Goal: Task Accomplishment & Management: Manage account settings

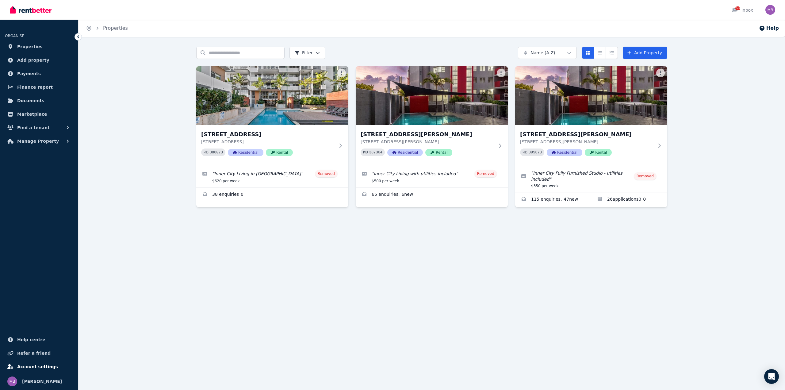
click at [29, 369] on span "Account settings" at bounding box center [37, 366] width 41 height 7
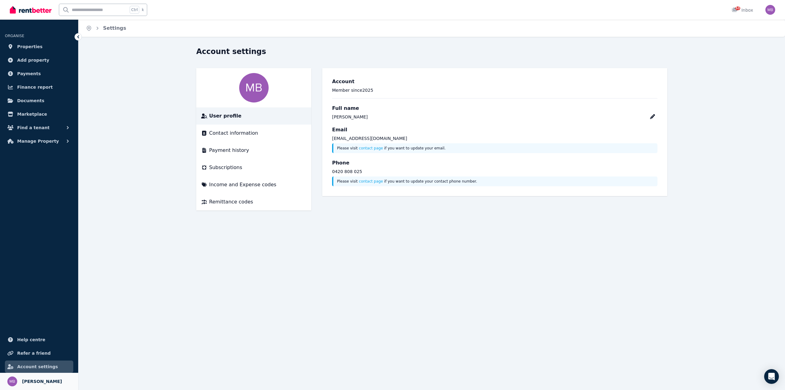
click at [31, 381] on span "Mel Bird" at bounding box center [42, 381] width 40 height 7
click at [233, 168] on span "Subscriptions" at bounding box center [225, 167] width 33 height 7
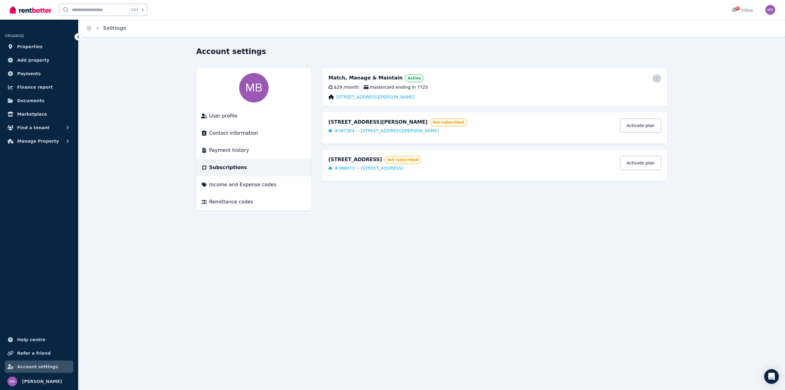
click at [657, 79] on icon "button" at bounding box center [657, 79] width 1 height 4
click at [617, 111] on span "Cancel plan" at bounding box center [630, 114] width 54 height 7
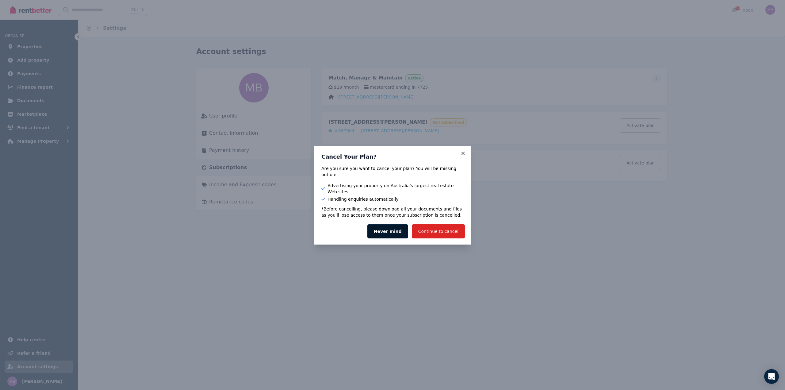
click at [394, 226] on button "Never mind" at bounding box center [388, 231] width 41 height 14
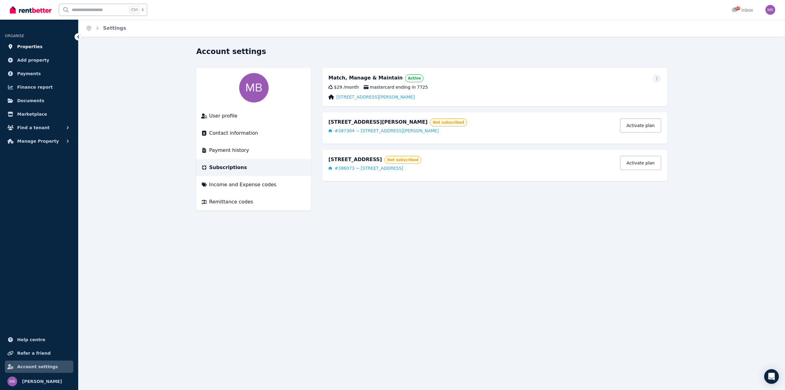
click at [25, 44] on span "Properties" at bounding box center [29, 46] width 25 height 7
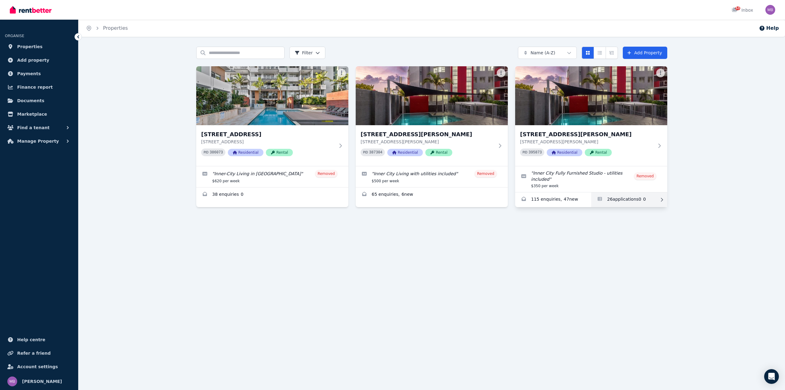
click at [619, 194] on link "Applications for 34b/78 Brookes St, Bowen Hills" at bounding box center [630, 199] width 76 height 15
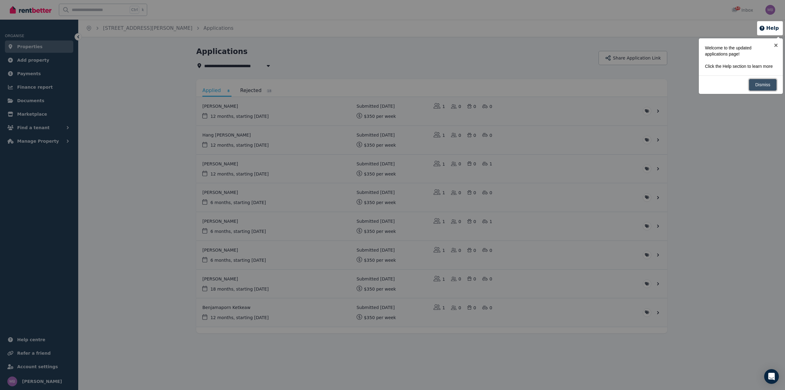
click at [765, 87] on link "Dismiss" at bounding box center [763, 85] width 28 height 12
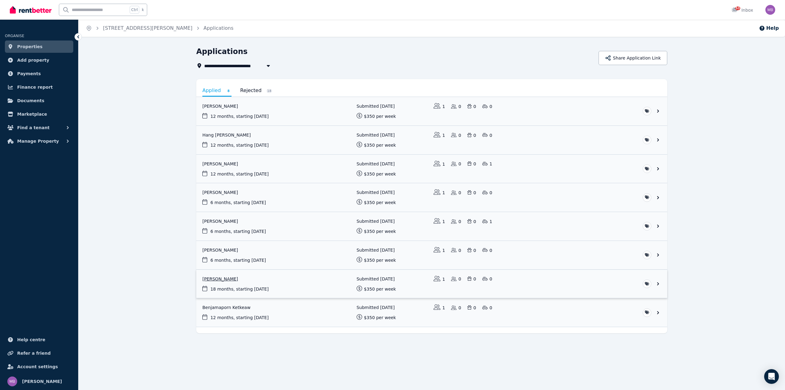
click at [270, 279] on link "View application: Michelle Morales" at bounding box center [431, 284] width 471 height 29
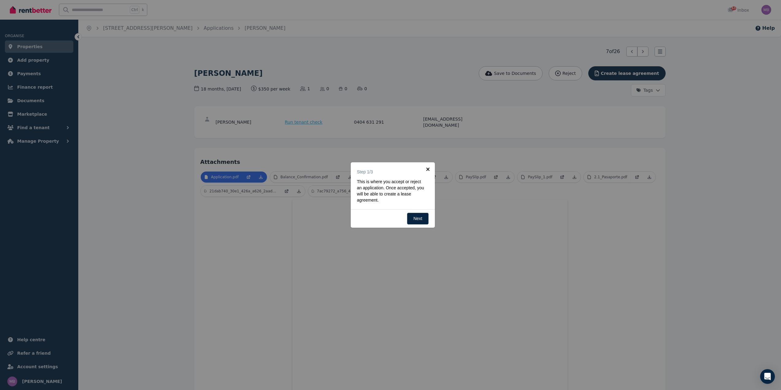
click at [427, 167] on link "×" at bounding box center [428, 169] width 14 height 14
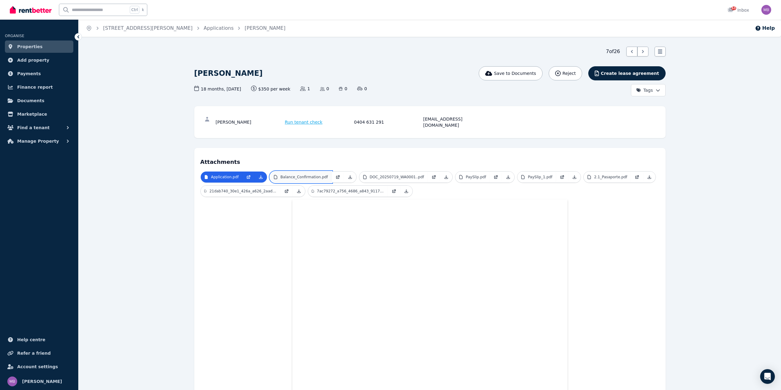
click at [317, 175] on p "Balance_Confirmation.pdf" at bounding box center [304, 177] width 48 height 5
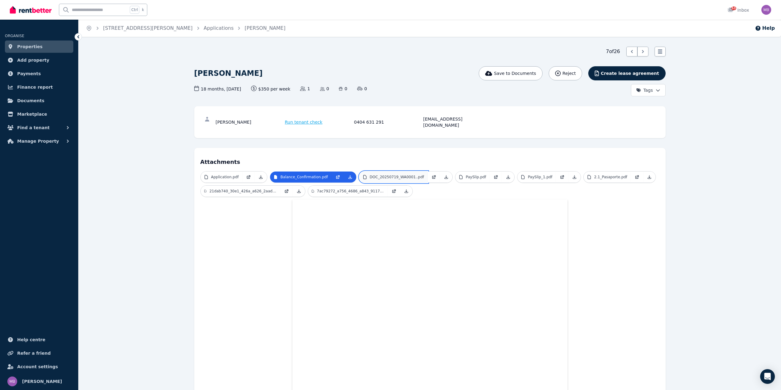
click at [378, 175] on p "DOC_20250719_WA0001..pdf" at bounding box center [397, 177] width 54 height 5
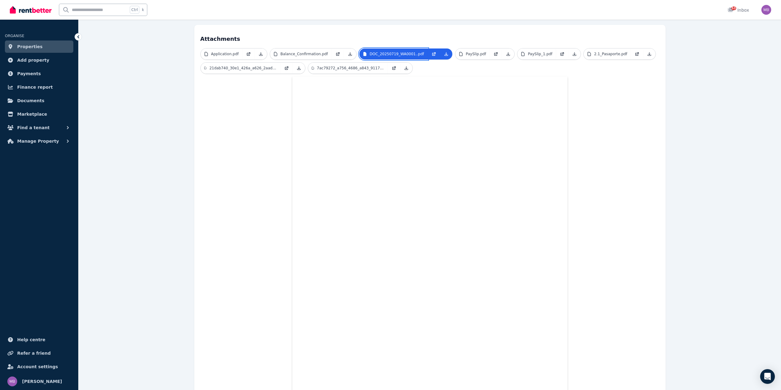
scroll to position [24, 0]
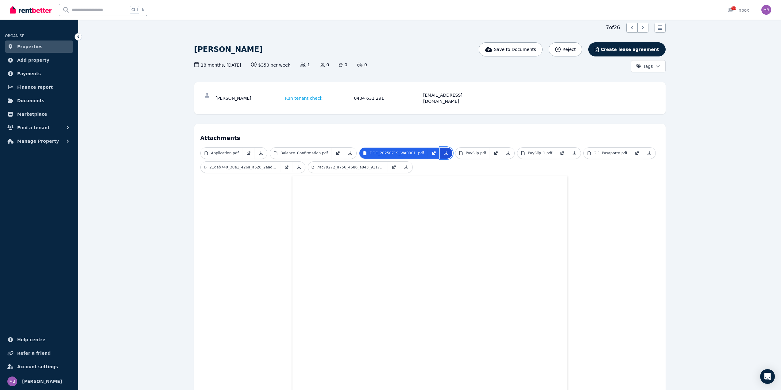
click at [444, 152] on icon at bounding box center [445, 153] width 3 height 3
click at [467, 151] on p "PaySlip.pdf" at bounding box center [476, 153] width 20 height 5
click at [528, 151] on p "PaySlip_1.pdf" at bounding box center [540, 153] width 25 height 5
click at [594, 151] on p "2.1_Pasaporte.pdf" at bounding box center [610, 153] width 33 height 5
click at [647, 151] on icon at bounding box center [649, 153] width 5 height 5
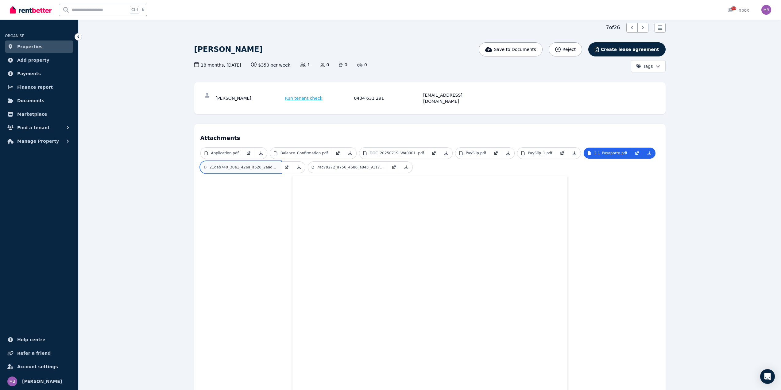
click at [249, 165] on link "21dab740_30e1_426a_a626_2aadb962a1e7_copy.pdf" at bounding box center [241, 167] width 80 height 11
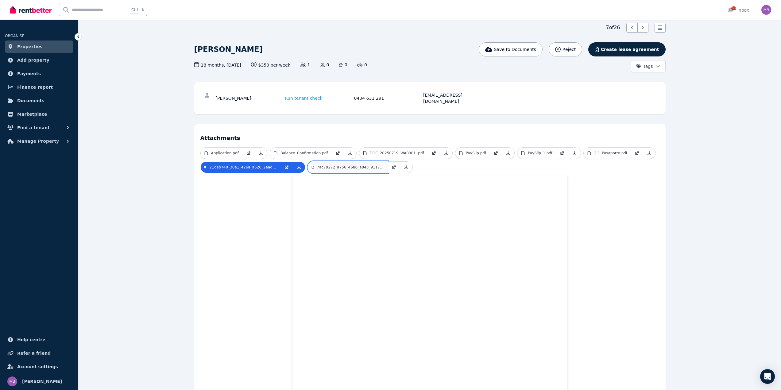
click at [326, 165] on p "7ac79272_a756_4686_a843_91173fa970df_copy.pdf" at bounding box center [350, 167] width 67 height 5
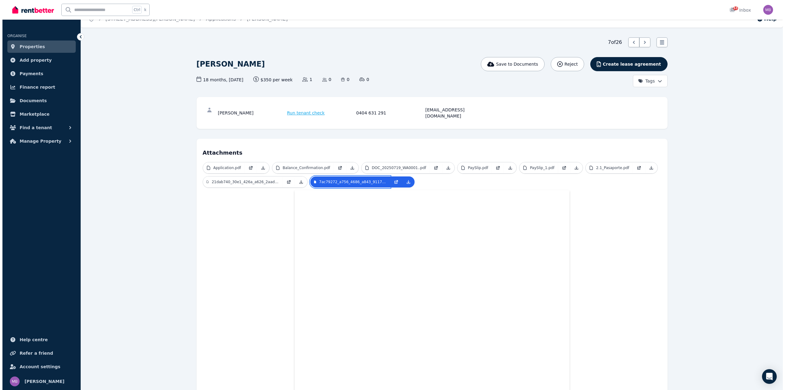
scroll to position [0, 0]
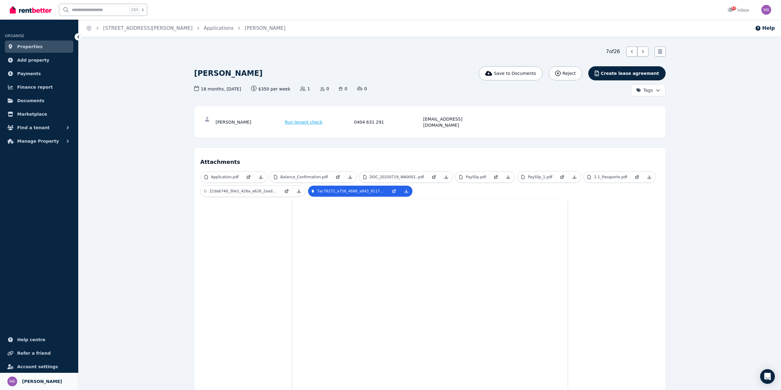
click at [32, 386] on link "Your profile Mel Bird" at bounding box center [39, 381] width 78 height 17
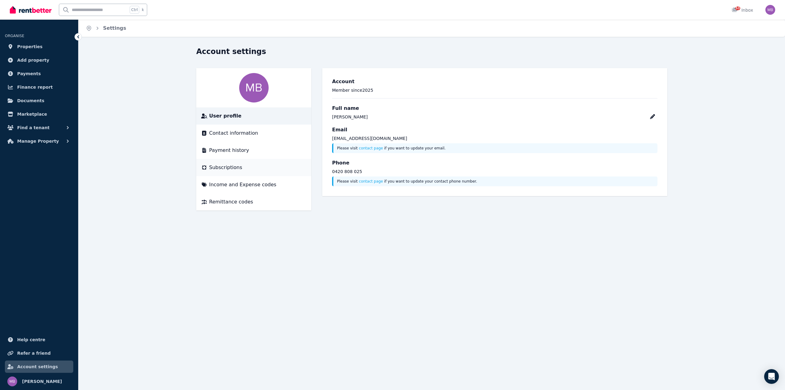
click at [239, 171] on div "Subscriptions" at bounding box center [253, 167] width 105 height 7
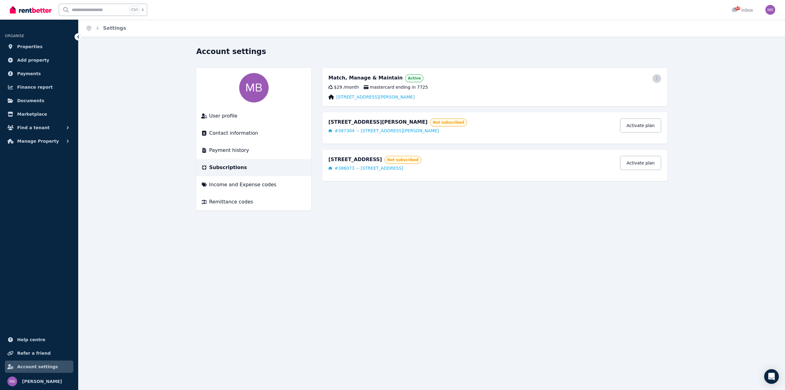
click at [658, 80] on icon "button" at bounding box center [657, 78] width 5 height 4
click at [604, 111] on span "Cancel plan" at bounding box center [630, 114] width 54 height 7
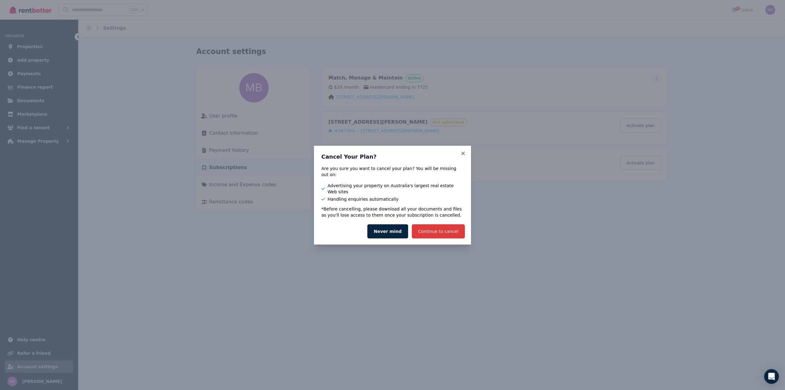
click at [443, 229] on button "Continue to cancel" at bounding box center [438, 231] width 53 height 14
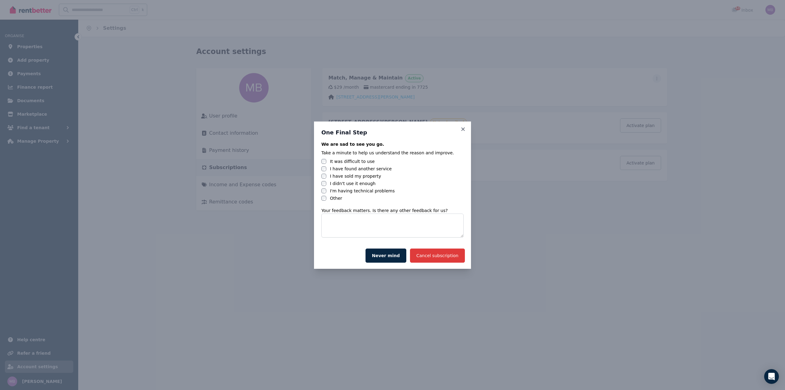
click at [448, 259] on button "Cancel subscription" at bounding box center [437, 256] width 55 height 14
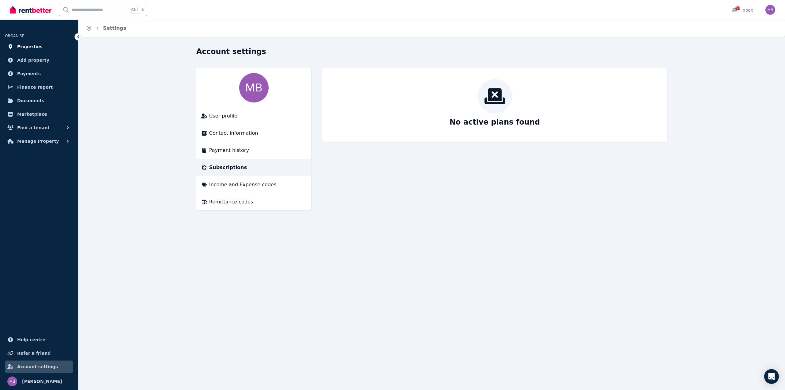
click at [20, 46] on span "Properties" at bounding box center [29, 46] width 25 height 7
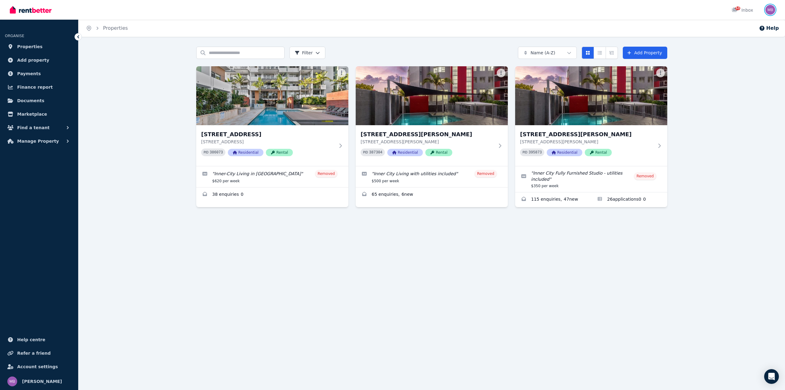
click at [774, 10] on img "button" at bounding box center [771, 10] width 10 height 10
click at [747, 84] on span "Logout" at bounding box center [746, 80] width 59 height 11
